Goal: Use online tool/utility: Utilize a website feature to perform a specific function

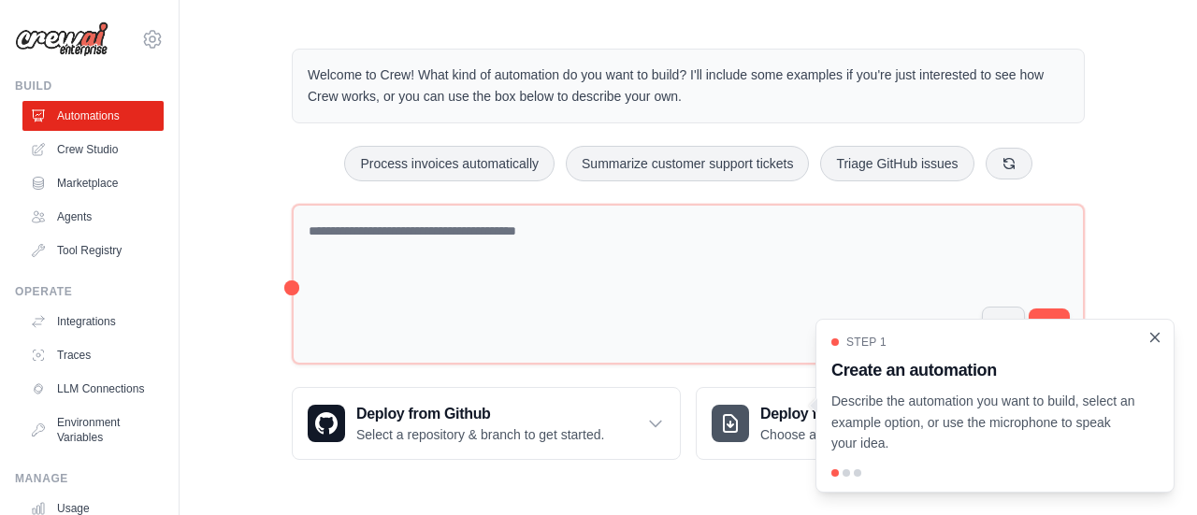
click at [1155, 338] on icon "Close walkthrough" at bounding box center [1155, 337] width 8 height 8
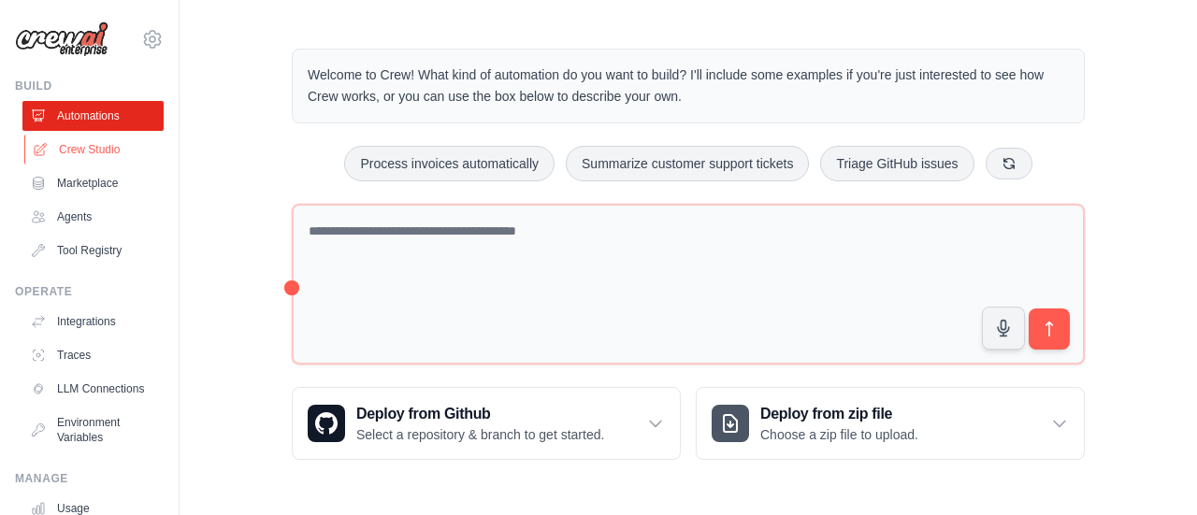
click at [77, 164] on link "Crew Studio" at bounding box center [94, 150] width 141 height 30
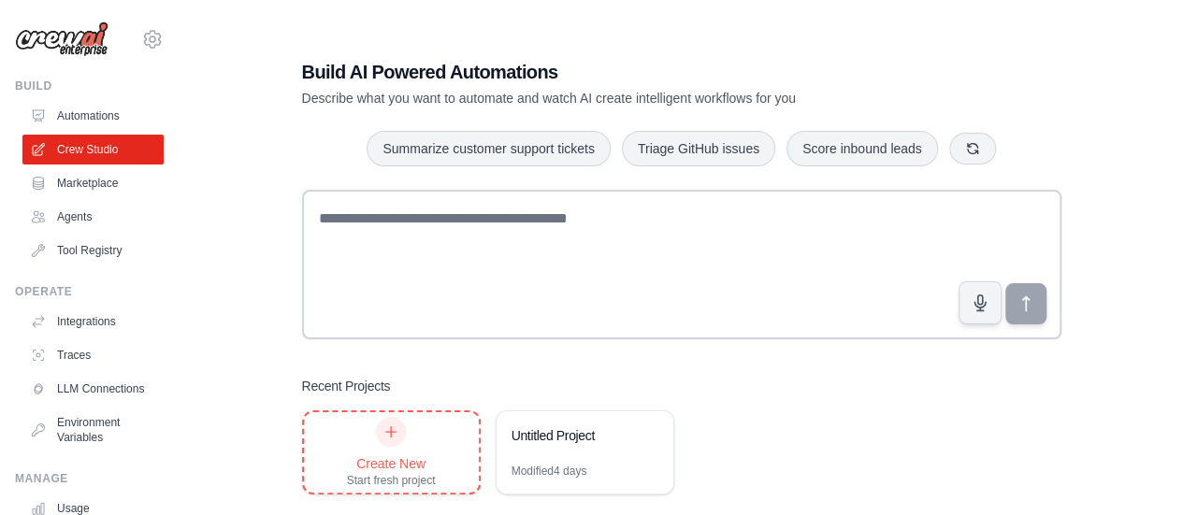
click at [407, 442] on div "Create New Start fresh project" at bounding box center [391, 452] width 89 height 71
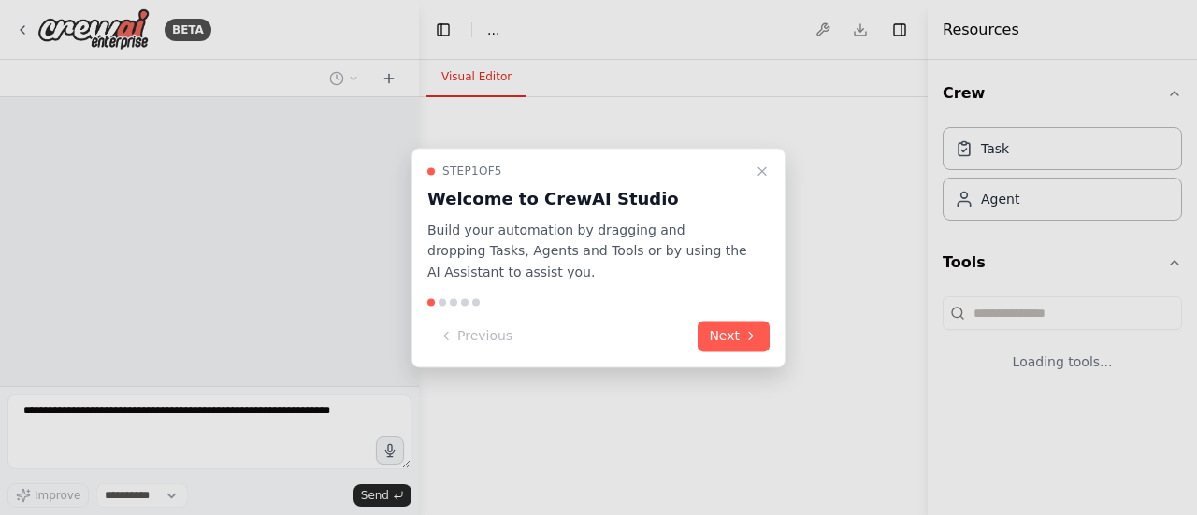
select select "****"
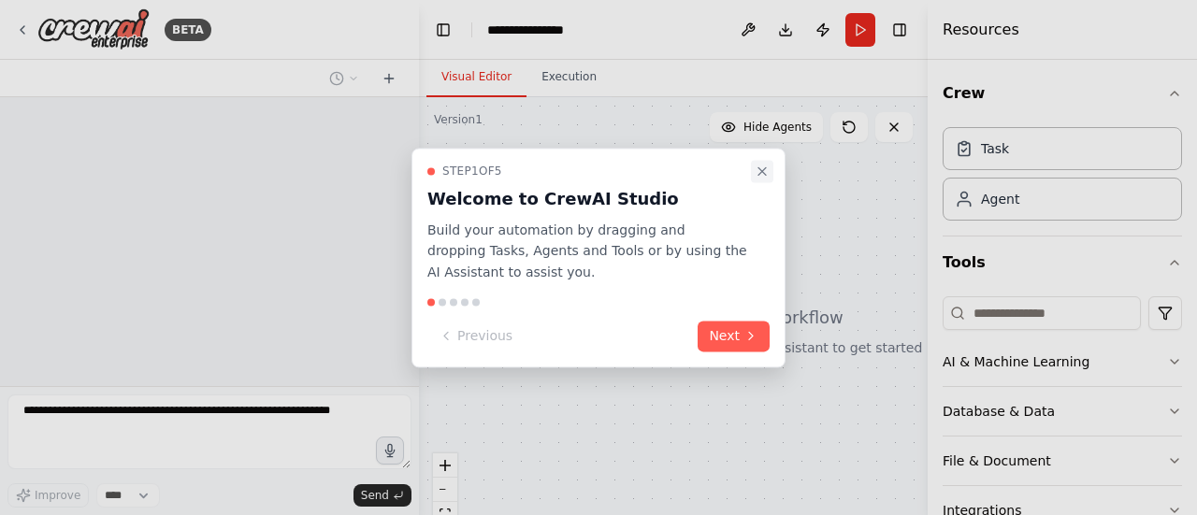
click at [765, 175] on icon "Close walkthrough" at bounding box center [762, 171] width 15 height 15
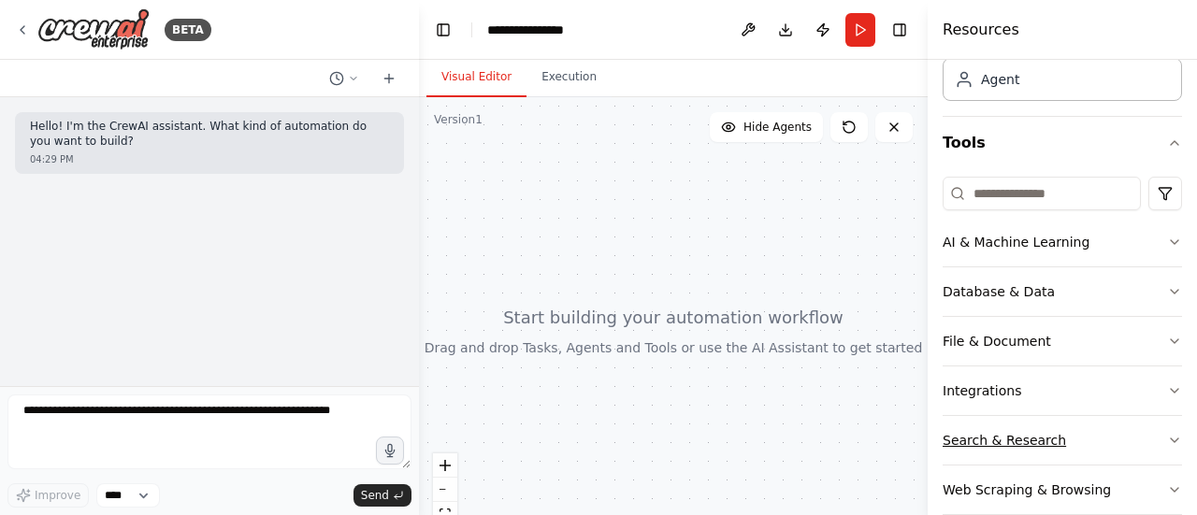
scroll to position [146, 0]
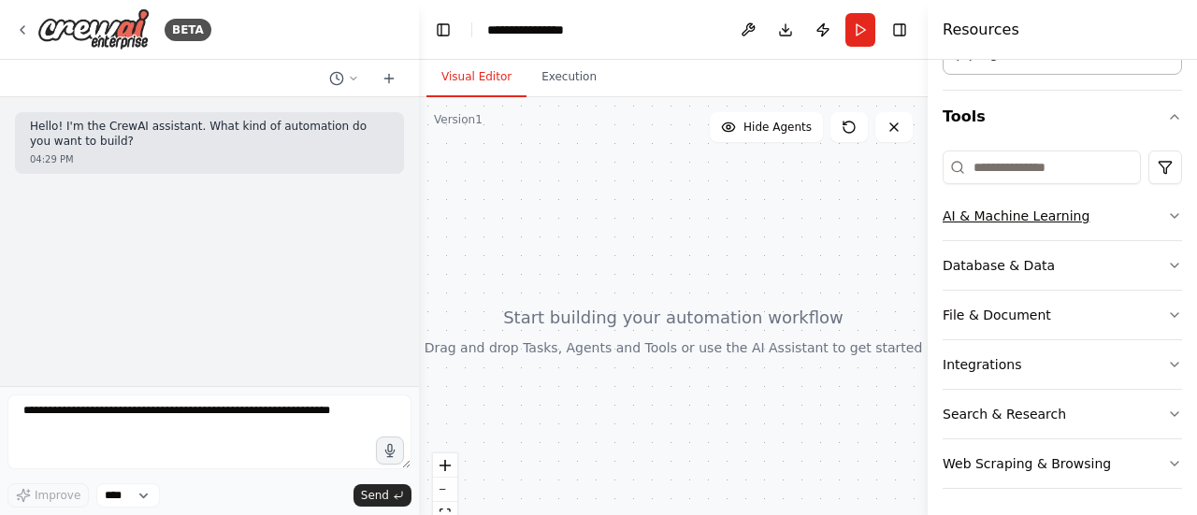
click at [1027, 215] on button "AI & Machine Learning" at bounding box center [1062, 216] width 239 height 49
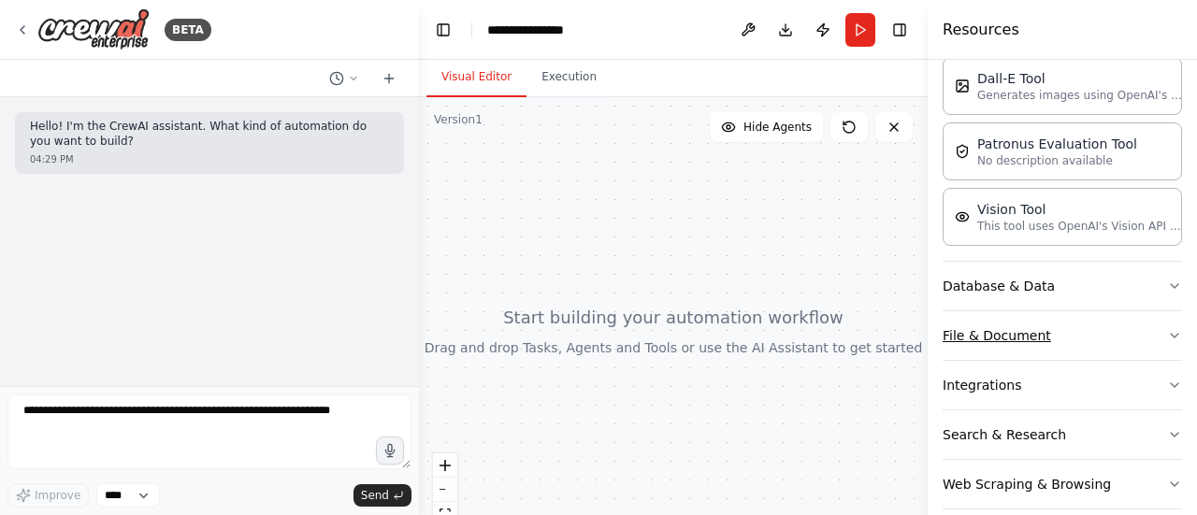
scroll to position [420, 0]
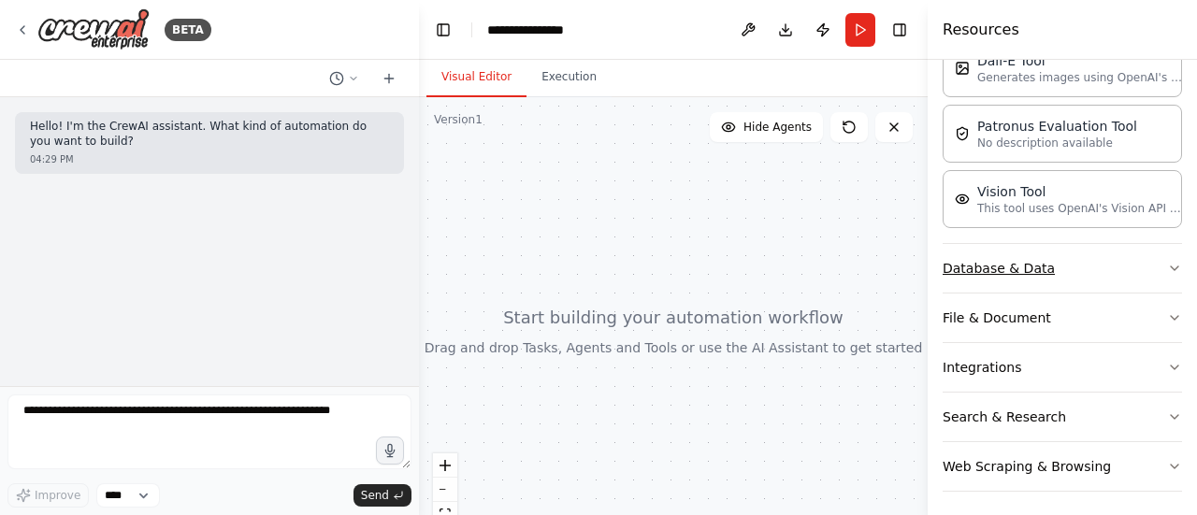
click at [1018, 272] on button "Database & Data" at bounding box center [1062, 268] width 239 height 49
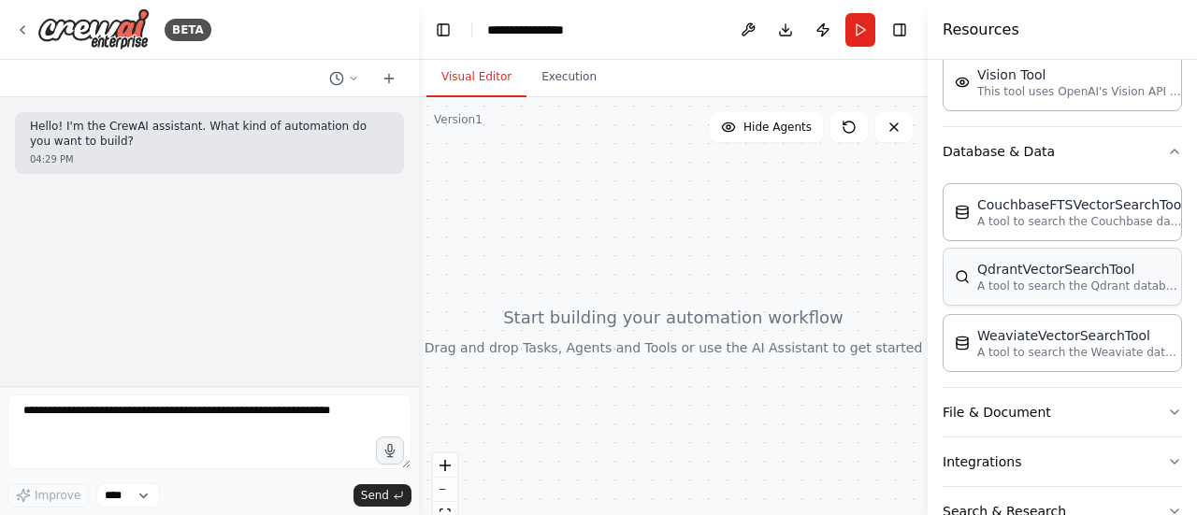
scroll to position [629, 0]
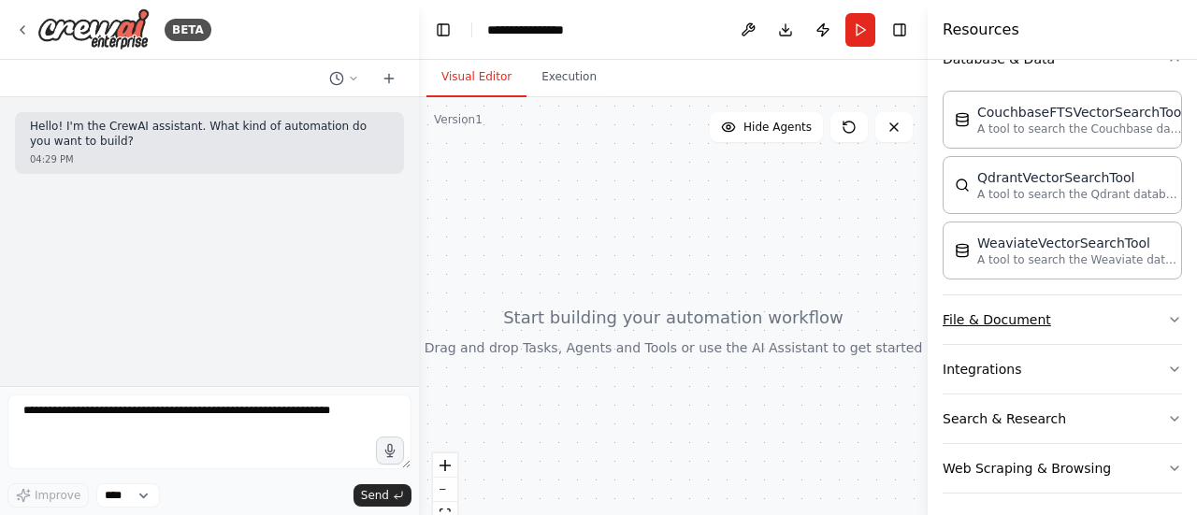
click at [1004, 315] on button "File & Document" at bounding box center [1062, 320] width 239 height 49
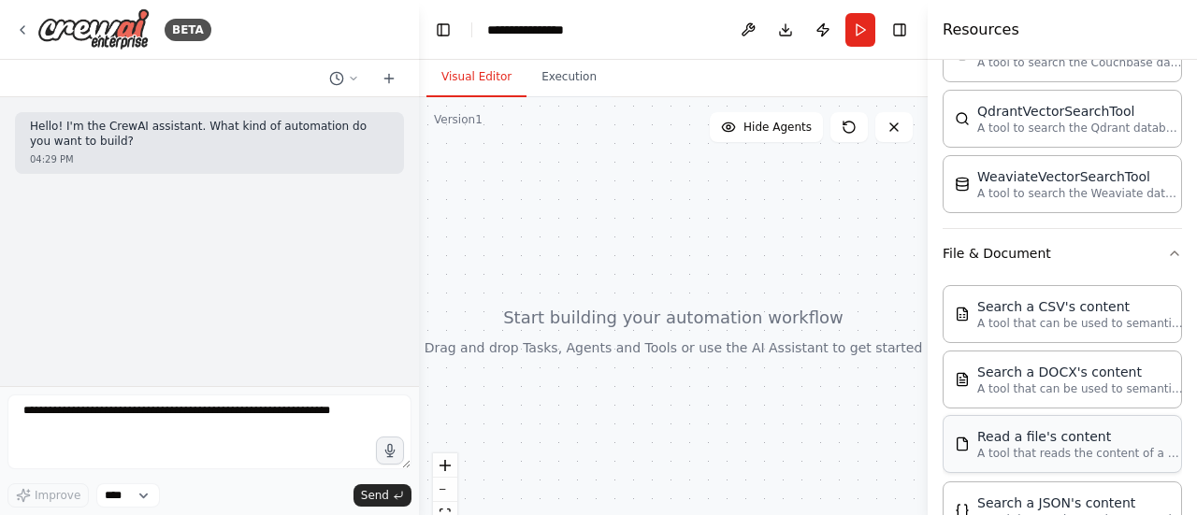
scroll to position [816, 0]
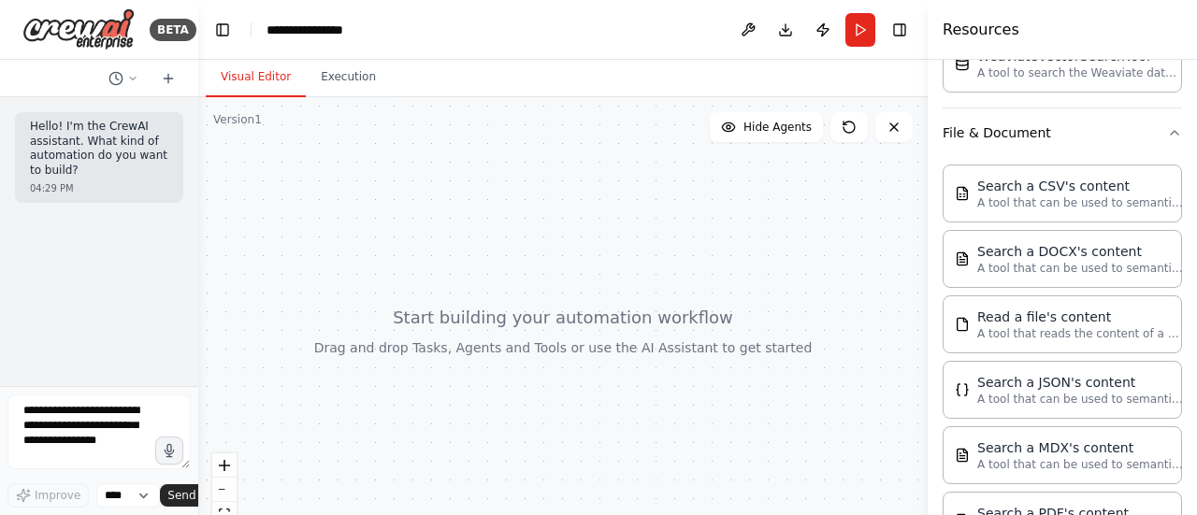
drag, startPoint x: 417, startPoint y: 192, endPoint x: 198, endPoint y: 191, distance: 218.8
click at [198, 191] on div "**********" at bounding box center [598, 257] width 1197 height 515
click at [46, 421] on textarea at bounding box center [98, 432] width 183 height 75
type textarea "**********"
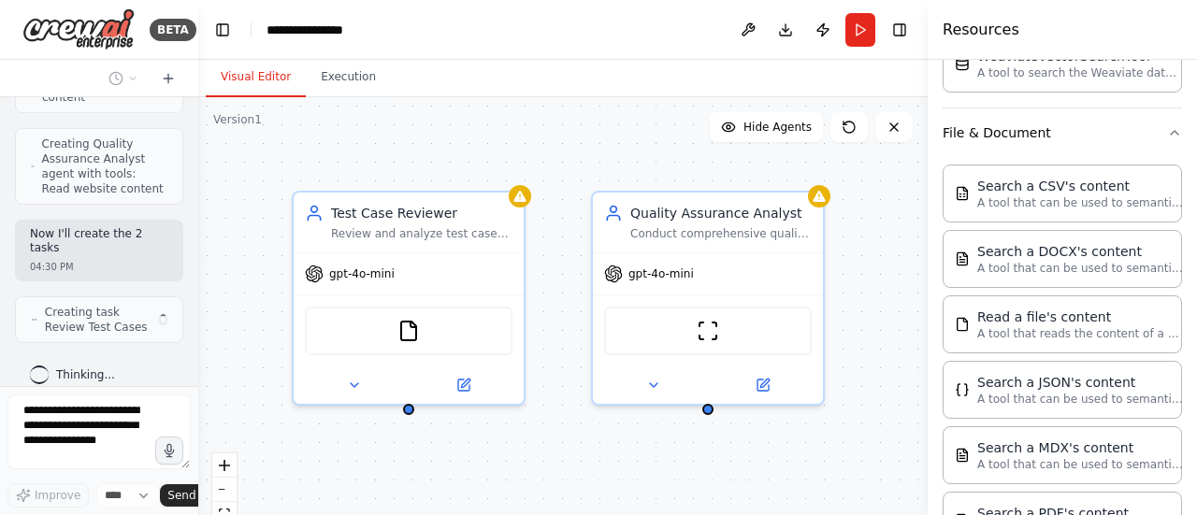
scroll to position [865, 0]
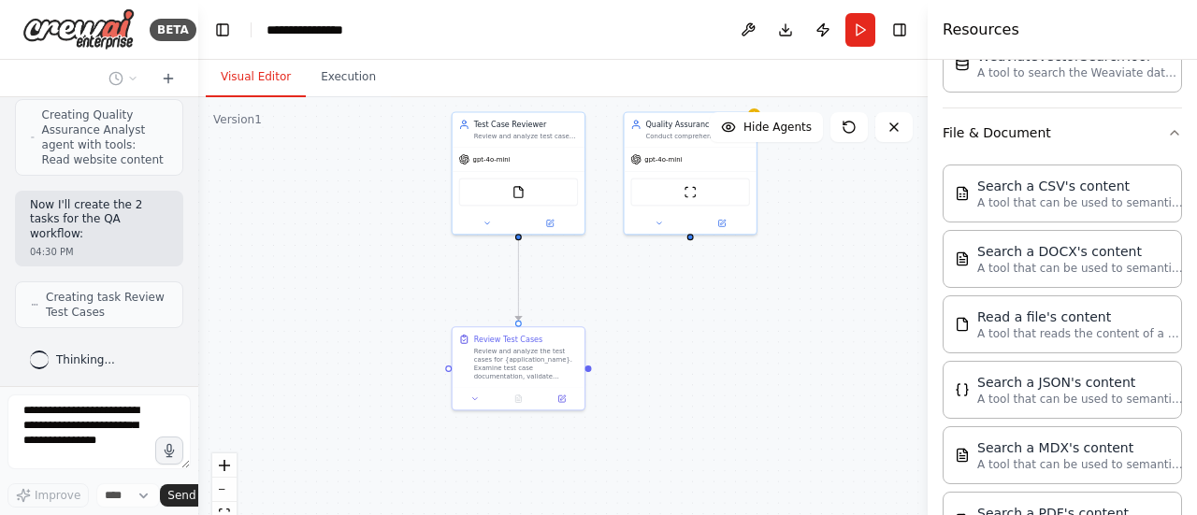
drag, startPoint x: 442, startPoint y: 235, endPoint x: 387, endPoint y: 79, distance: 164.8
click at [387, 79] on div "Visual Editor Execution Version 1 Show Tools Hide Agents .deletable-edge-delete…" at bounding box center [562, 287] width 729 height 455
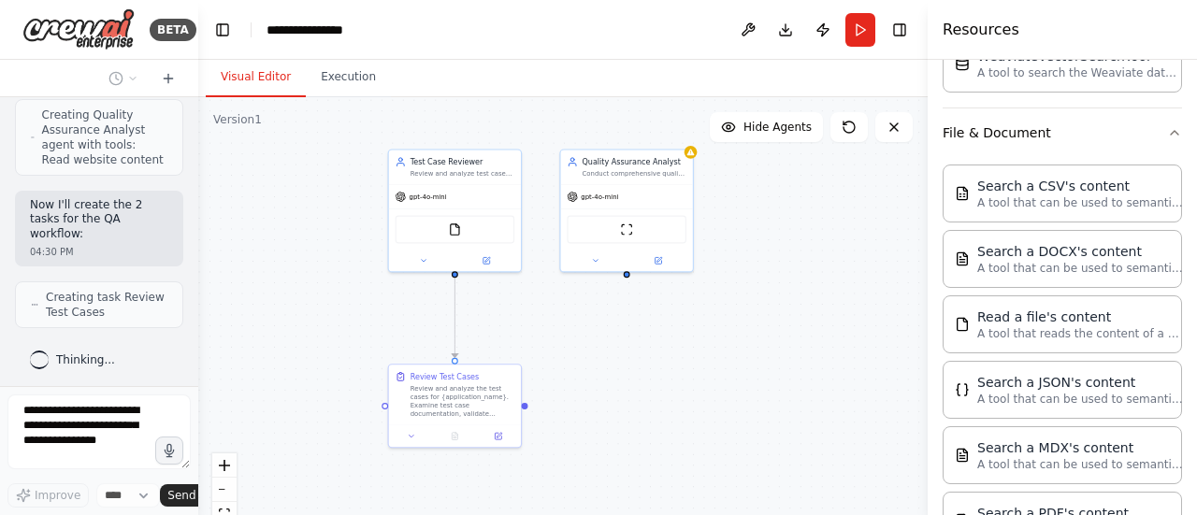
drag, startPoint x: 395, startPoint y: 238, endPoint x: 329, endPoint y: 269, distance: 72.4
click at [329, 274] on div ".deletable-edge-delete-btn { width: 20px; height: 20px; border: 0px solid #ffff…" at bounding box center [562, 331] width 729 height 468
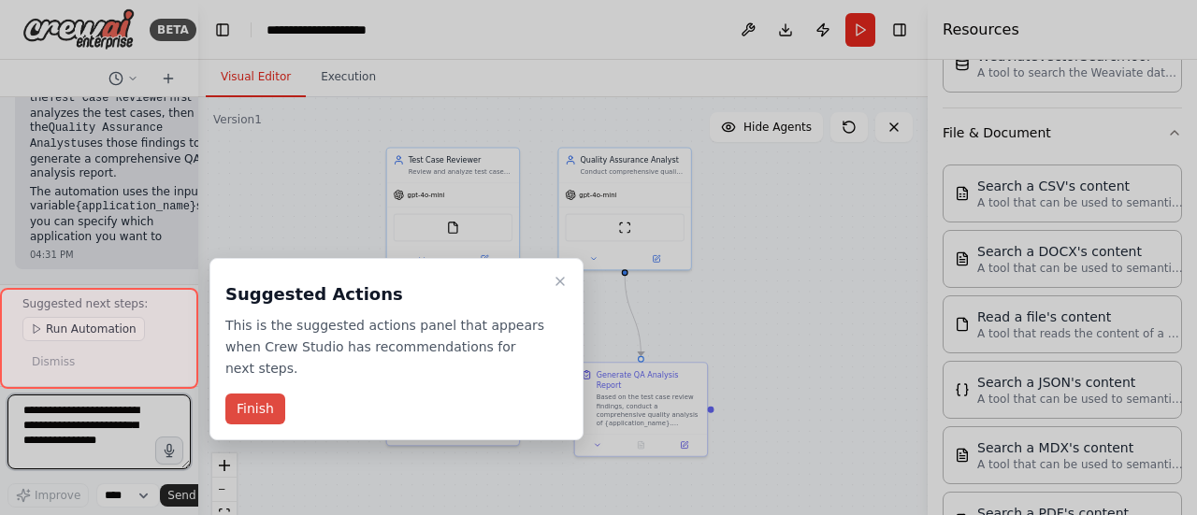
scroll to position [1893, 0]
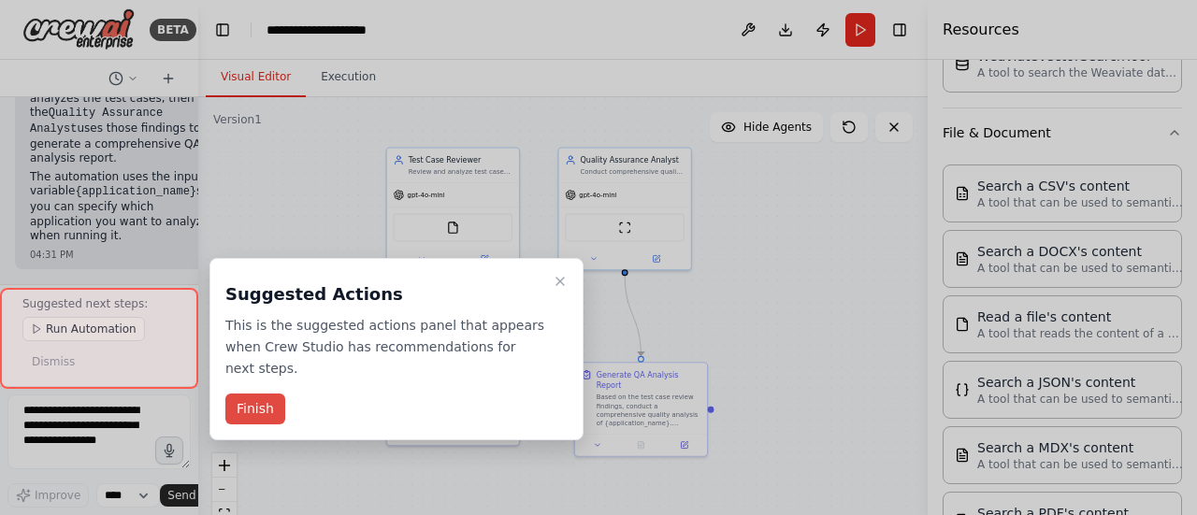
click at [257, 394] on button "Finish" at bounding box center [255, 409] width 60 height 31
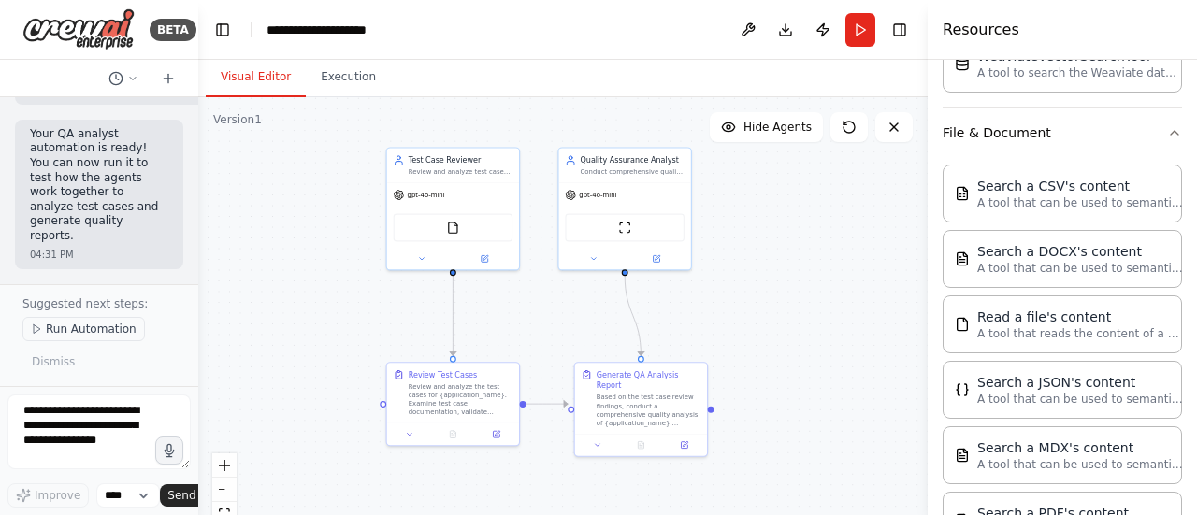
click at [56, 332] on span "Run Automation" at bounding box center [91, 329] width 91 height 15
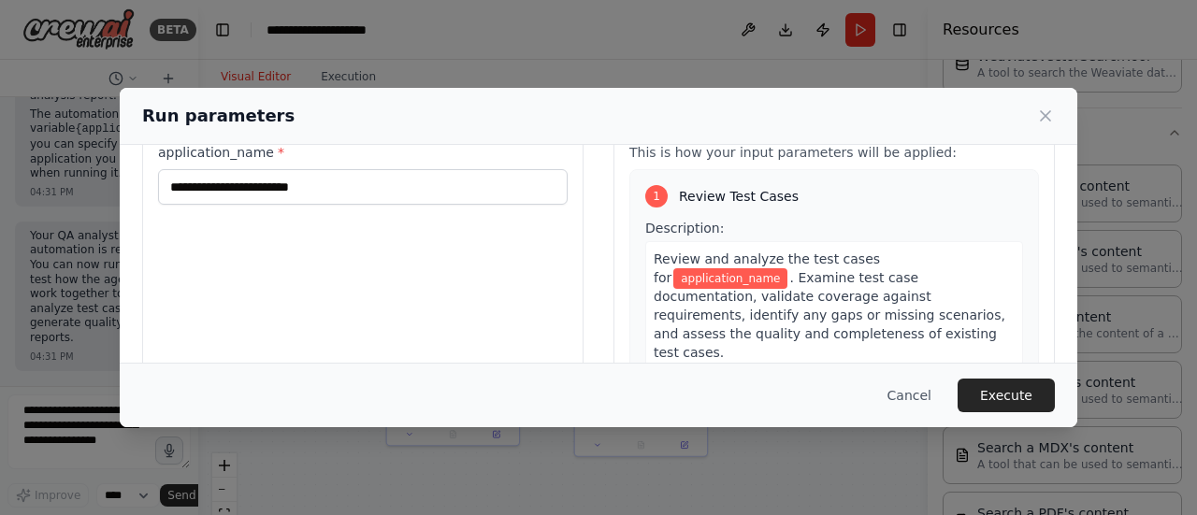
scroll to position [0, 0]
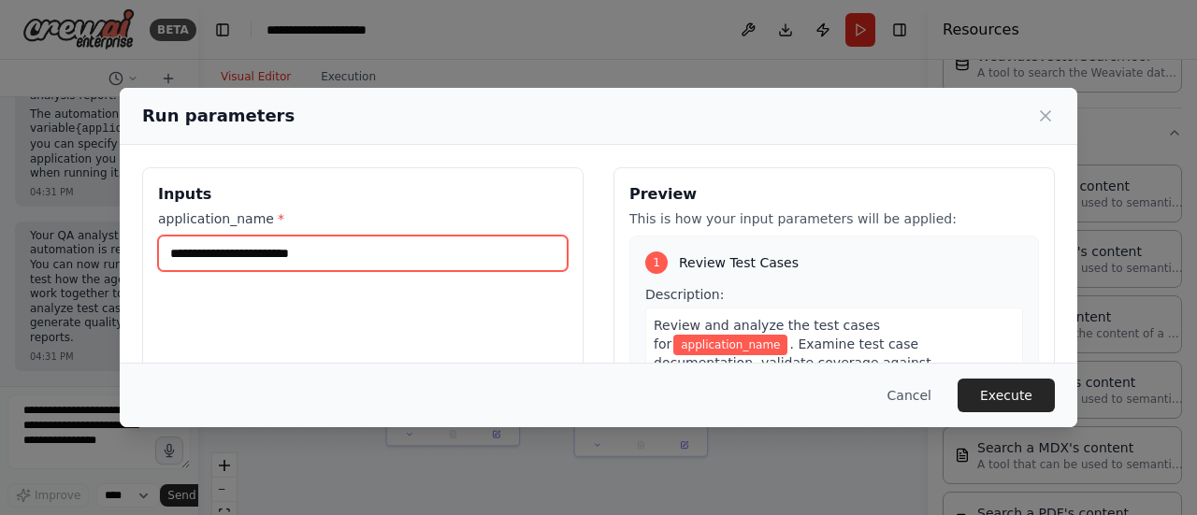
click at [322, 257] on input "application_name *" at bounding box center [363, 254] width 410 height 36
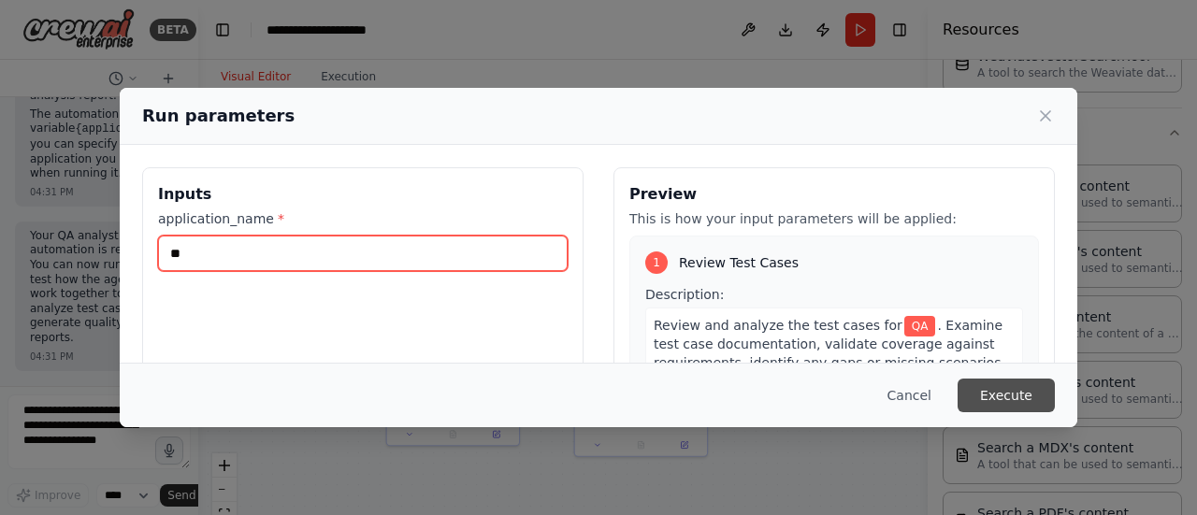
type input "**"
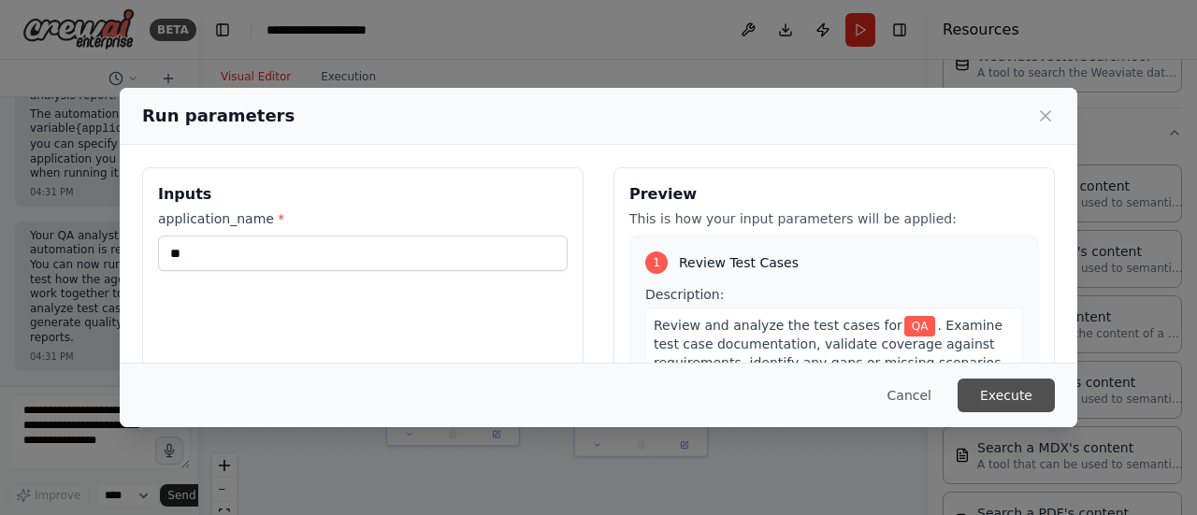
click at [1000, 396] on button "Execute" at bounding box center [1006, 396] width 97 height 34
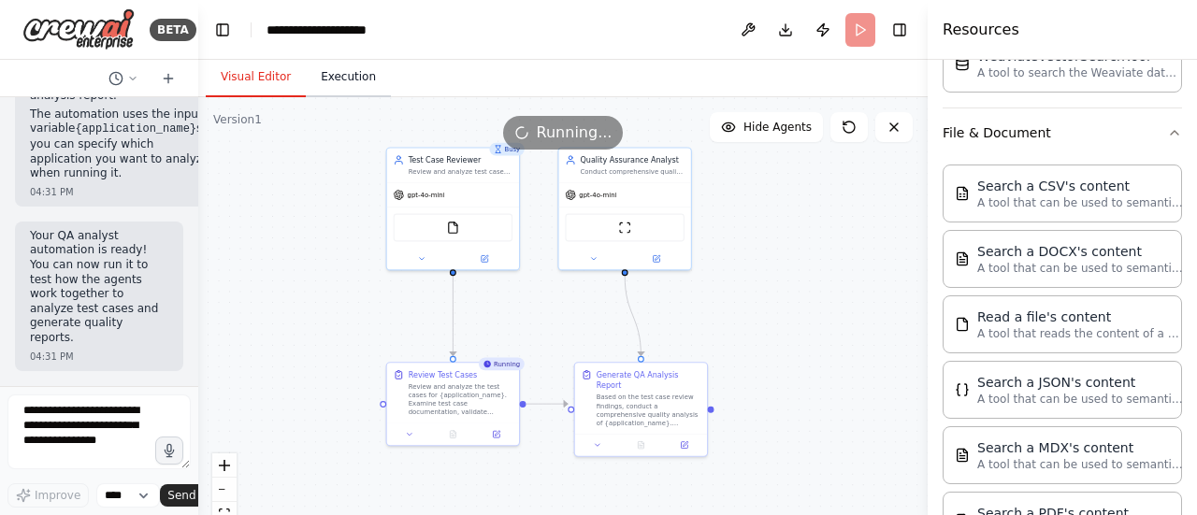
click at [341, 76] on button "Execution" at bounding box center [348, 77] width 85 height 39
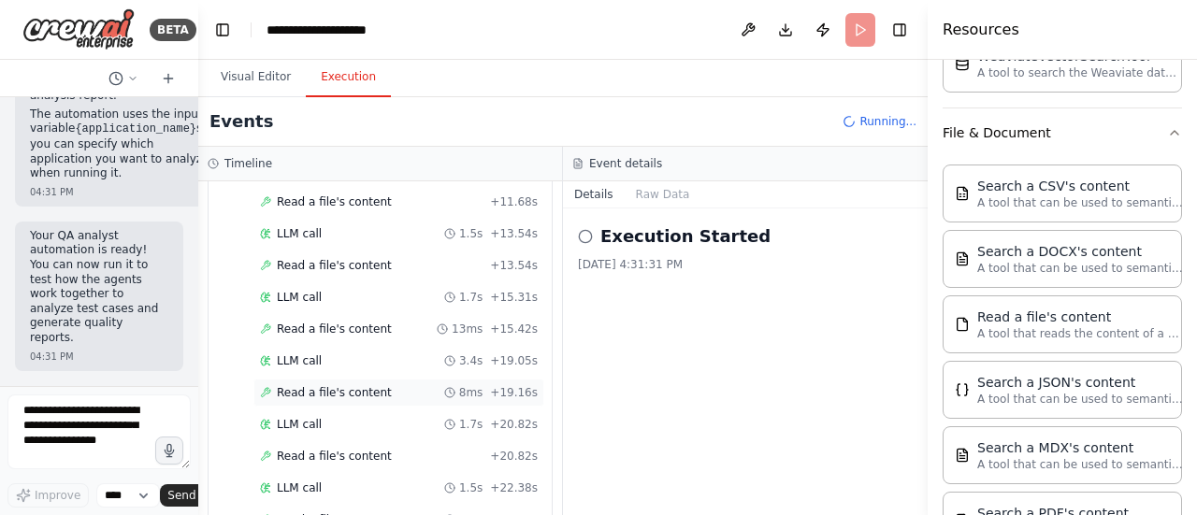
scroll to position [538, 0]
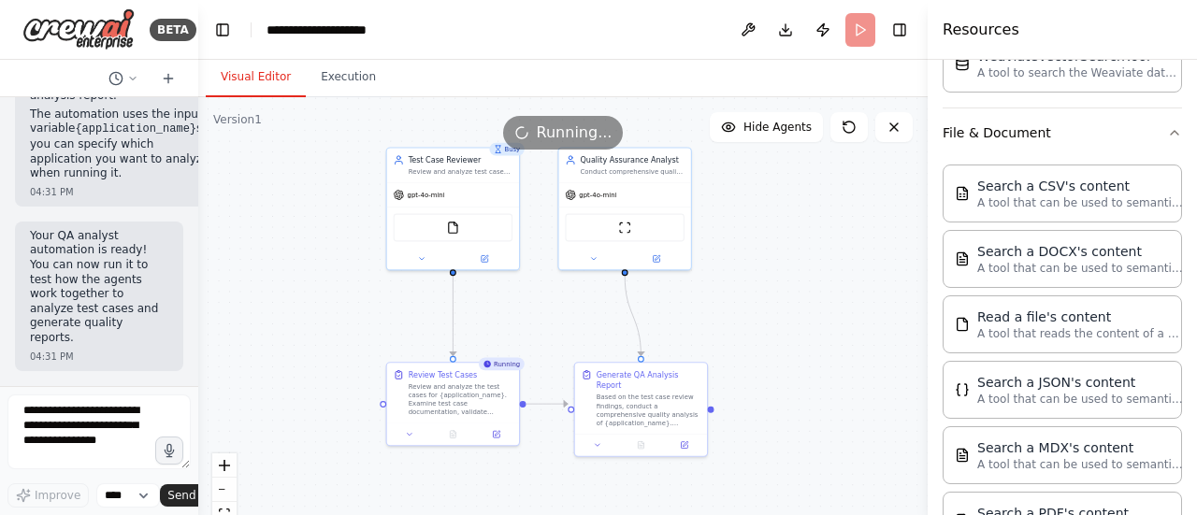
click at [271, 77] on button "Visual Editor" at bounding box center [256, 77] width 100 height 39
click at [339, 78] on button "Execution" at bounding box center [348, 77] width 85 height 39
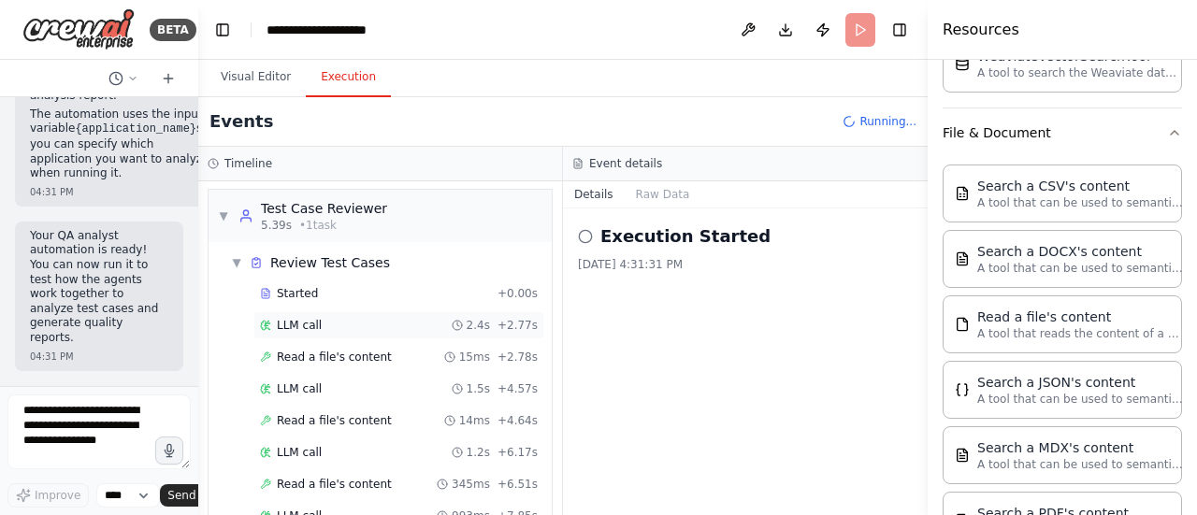
scroll to position [0, 0]
click at [661, 187] on button "Raw Data" at bounding box center [663, 194] width 77 height 26
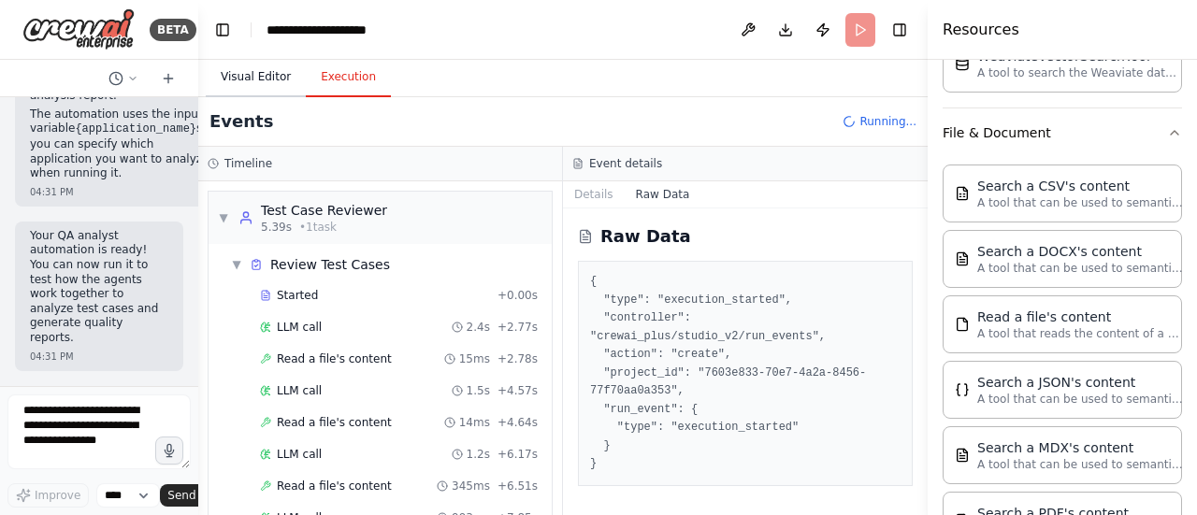
click at [241, 82] on button "Visual Editor" at bounding box center [256, 77] width 100 height 39
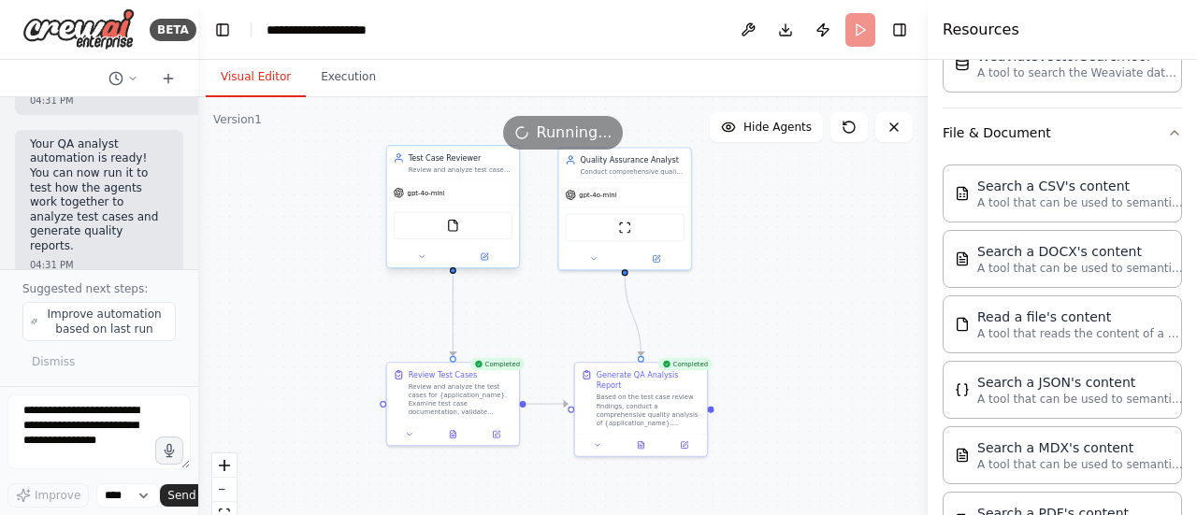
scroll to position [2043, 0]
